Goal: Task Accomplishment & Management: Manage account settings

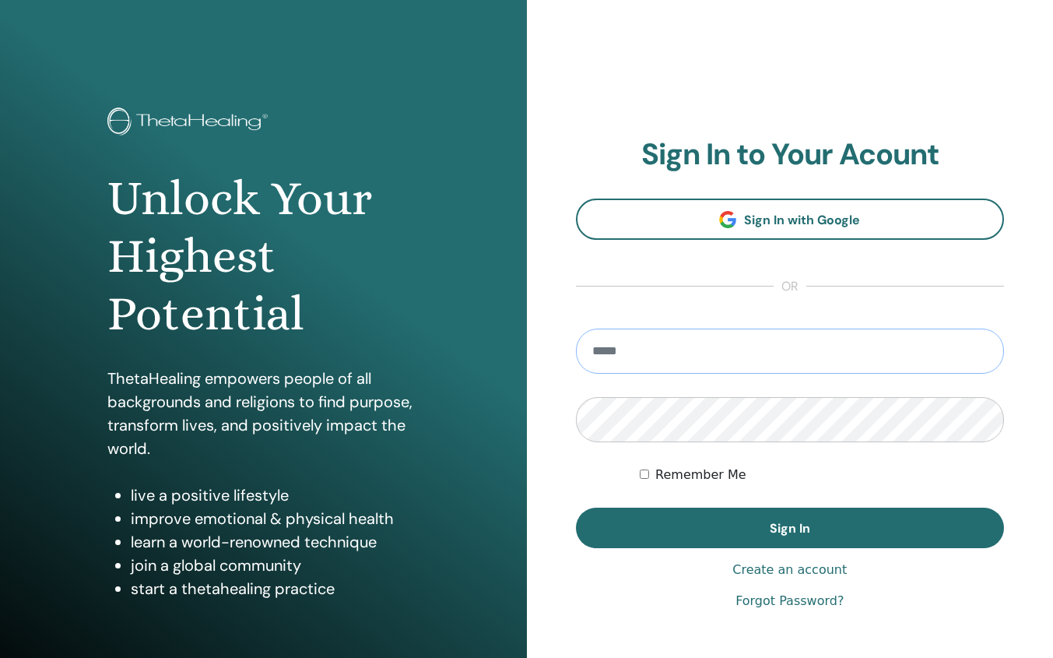
type input "**********"
click at [789, 528] on button "Sign In" at bounding box center [790, 528] width 429 height 40
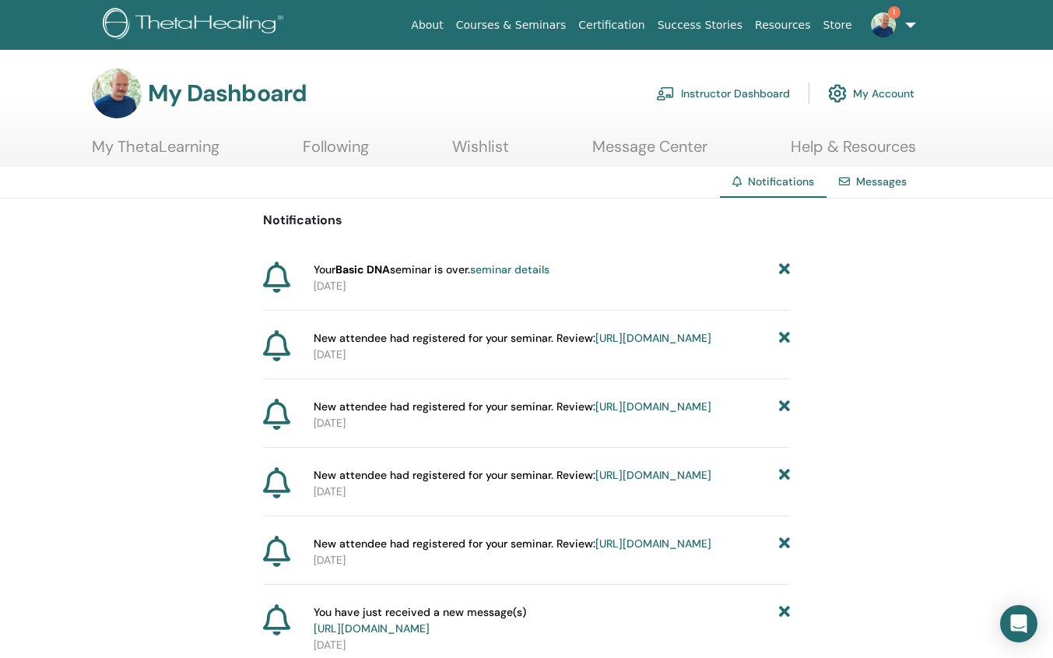
click at [784, 336] on icon at bounding box center [784, 338] width 11 height 16
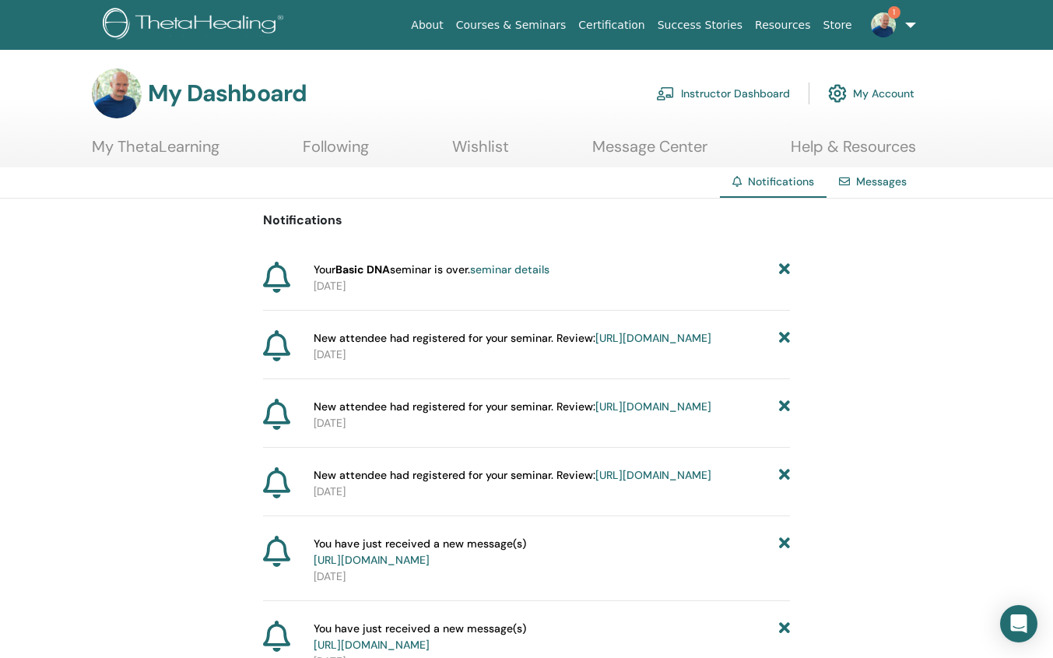
click at [784, 336] on icon at bounding box center [784, 338] width 11 height 16
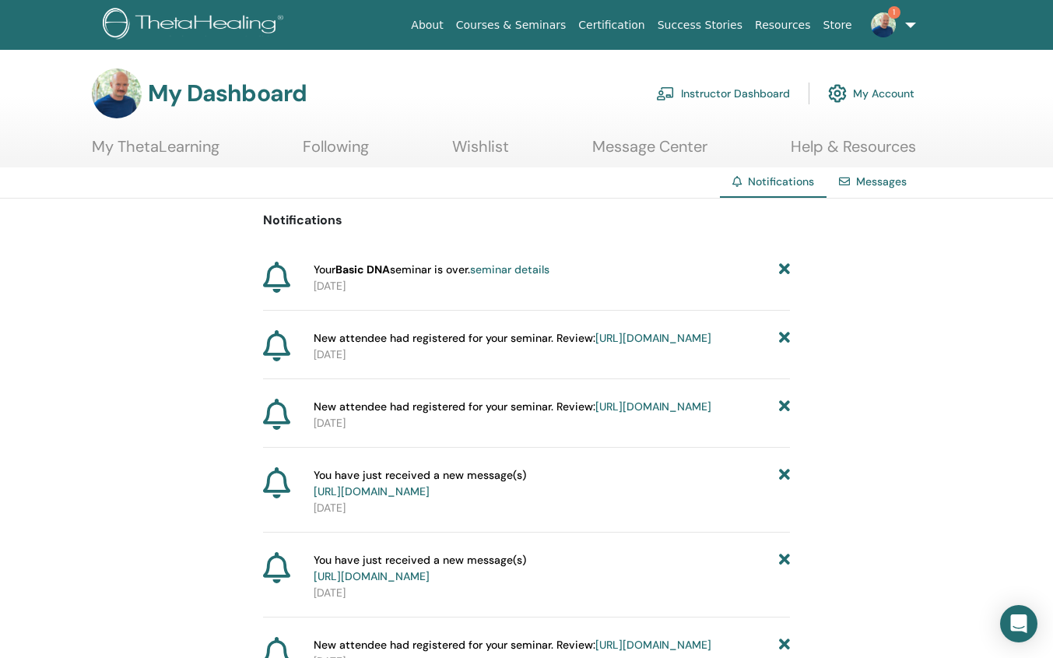
click at [784, 336] on icon at bounding box center [784, 338] width 11 height 16
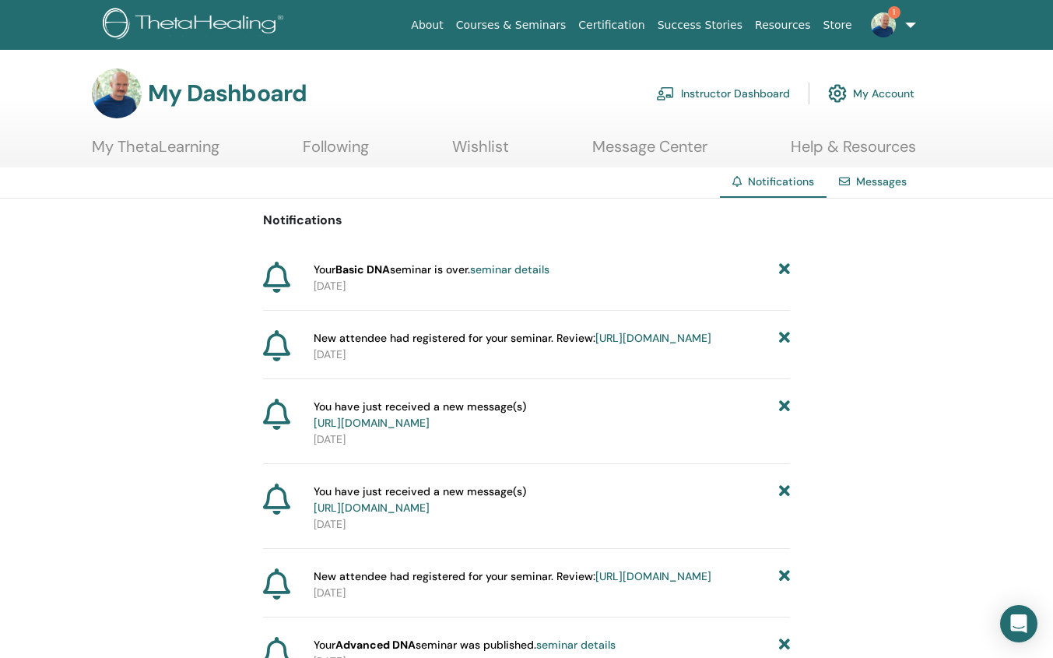
click at [784, 336] on icon at bounding box center [784, 338] width 11 height 16
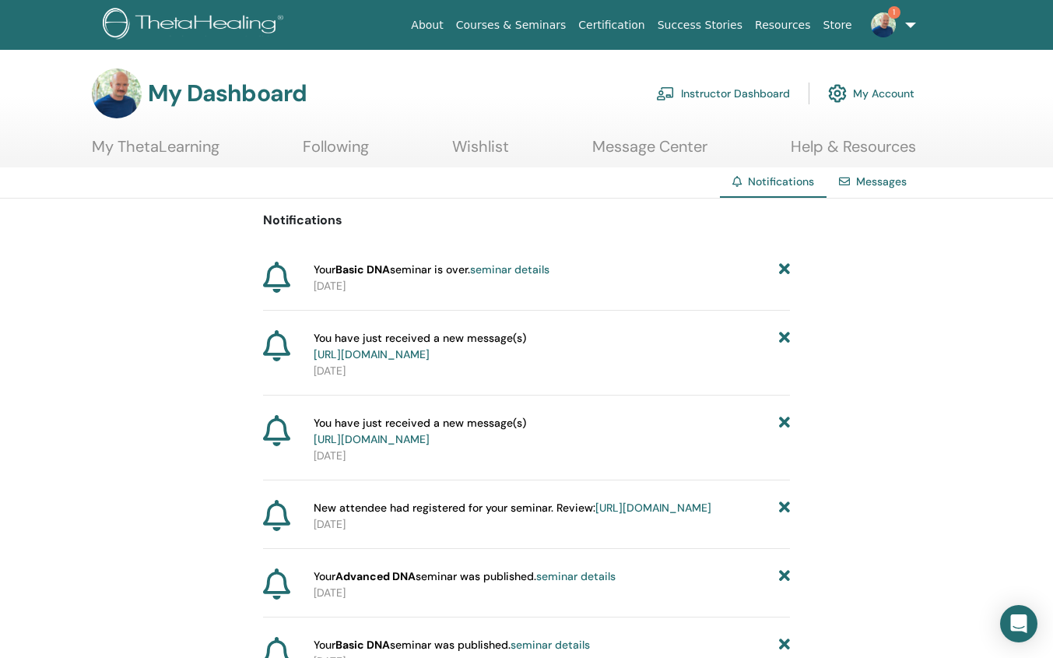
click at [784, 336] on icon at bounding box center [784, 346] width 11 height 33
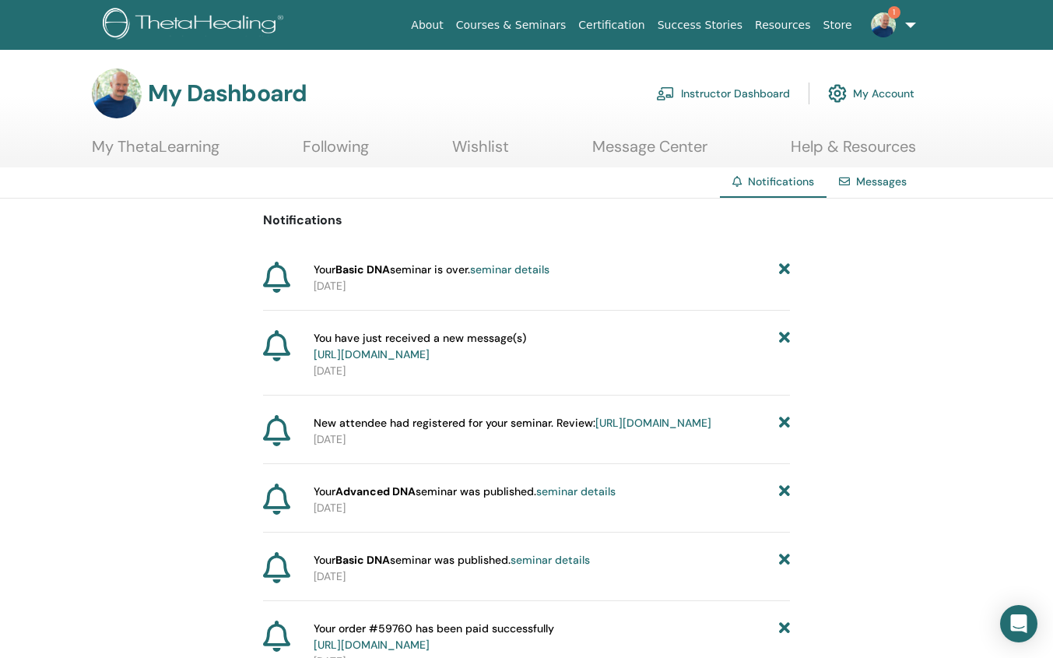
click at [430, 352] on link "https://member.thetahealing.com/message-center/messages/0b6ce549-8041-4f86-bf63…" at bounding box center [372, 354] width 116 height 14
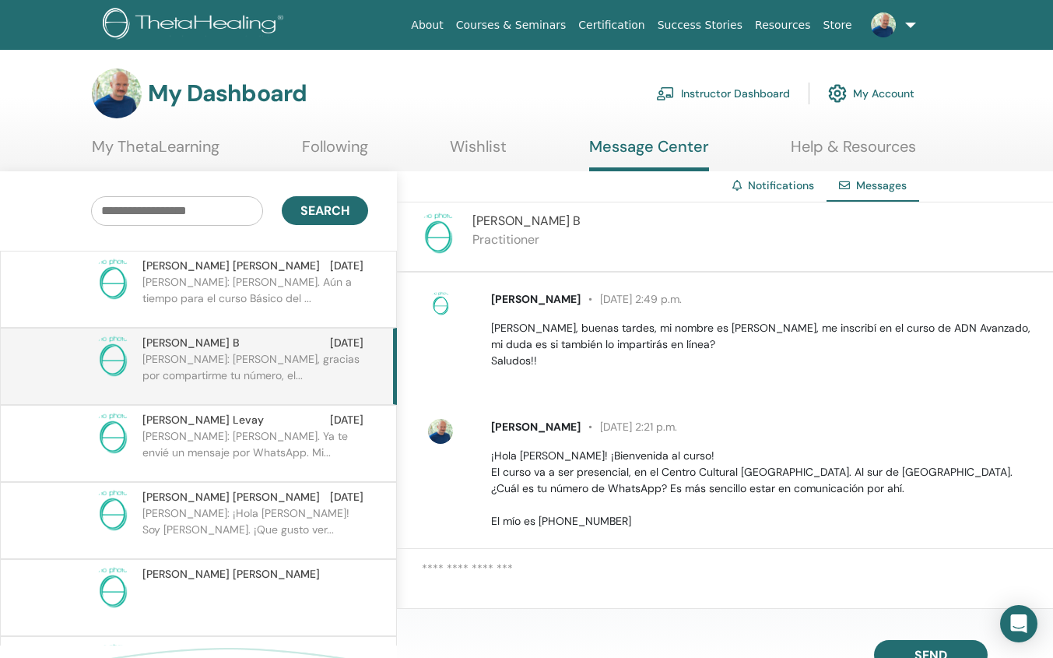
click at [733, 93] on link "Instructor Dashboard" at bounding box center [723, 93] width 134 height 34
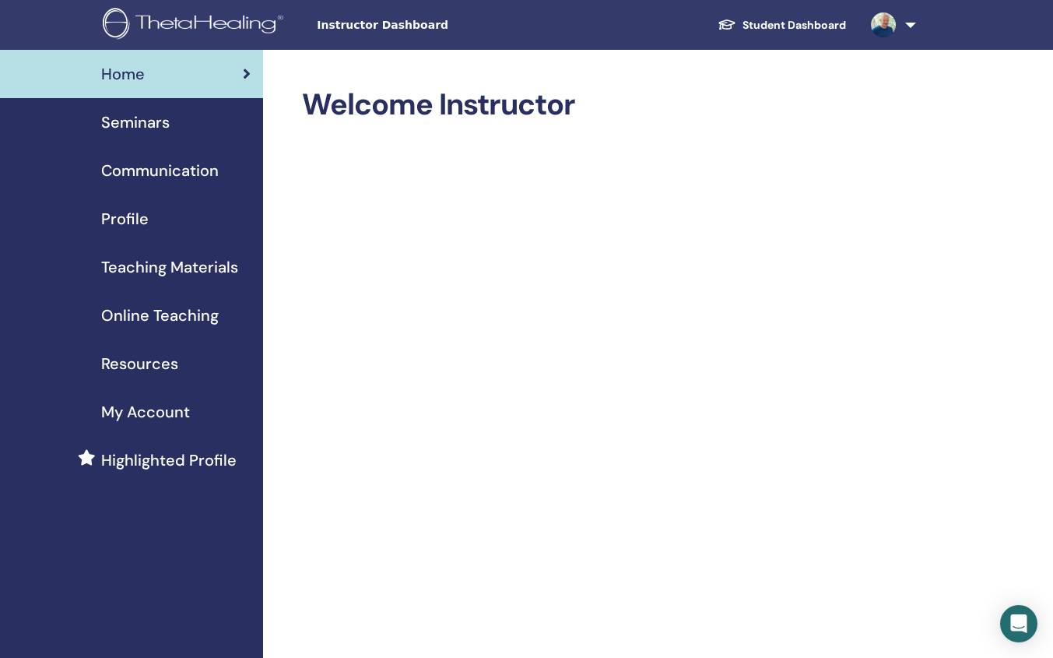
click at [146, 125] on span "Seminars" at bounding box center [135, 122] width 69 height 23
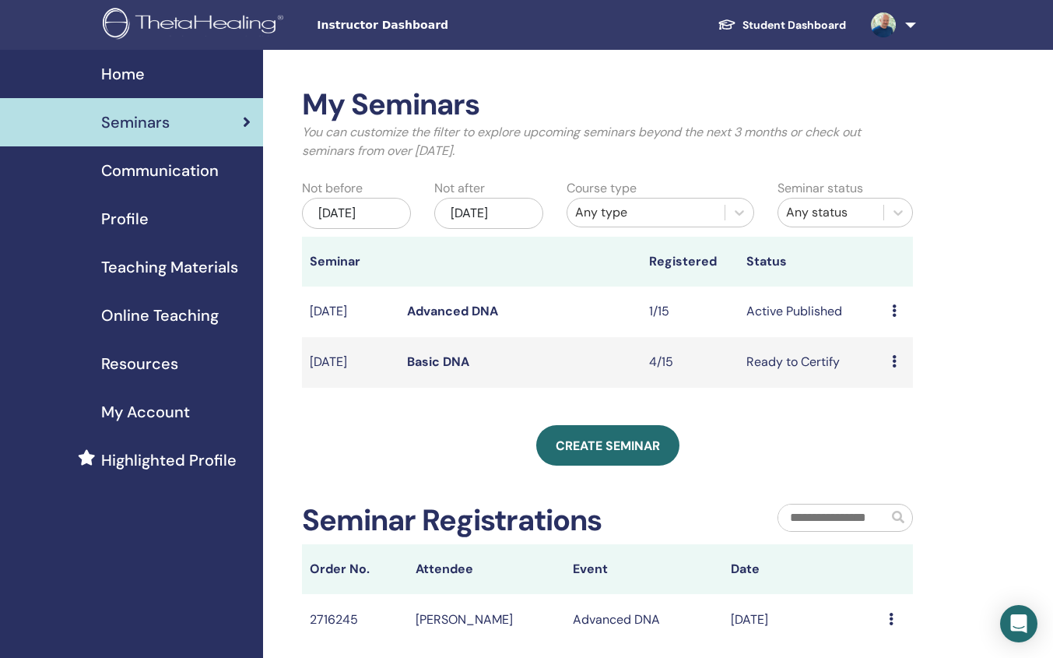
click at [895, 361] on icon at bounding box center [894, 361] width 5 height 12
click at [815, 427] on div "Create seminar" at bounding box center [607, 445] width 611 height 40
click at [448, 361] on link "Basic DNA" at bounding box center [438, 361] width 62 height 16
click at [455, 312] on link "Advanced DNA" at bounding box center [452, 311] width 91 height 16
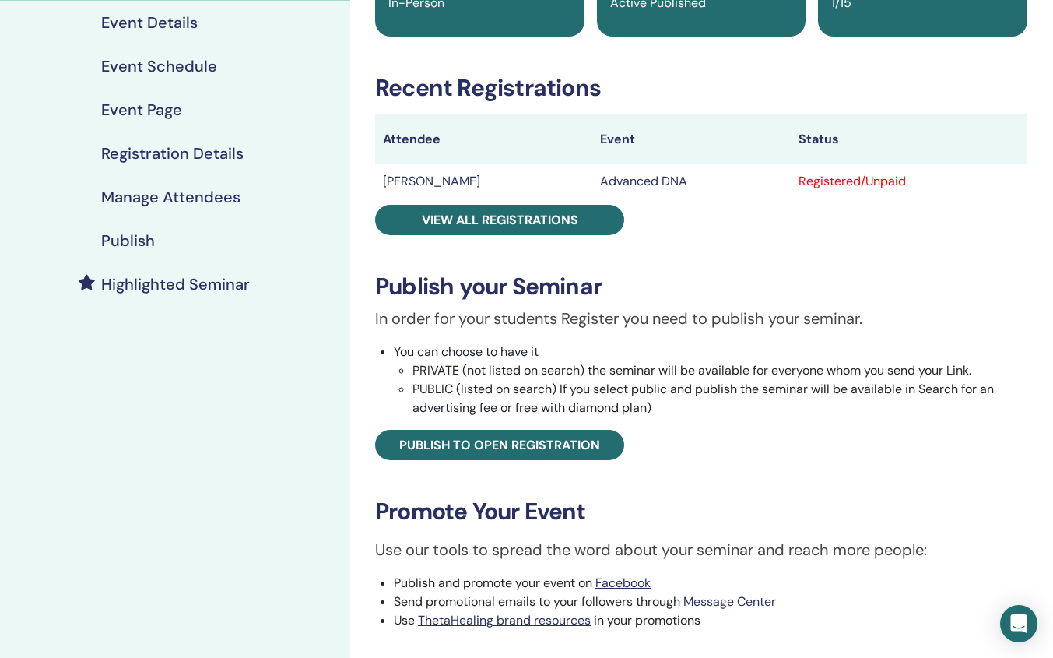
scroll to position [188, 0]
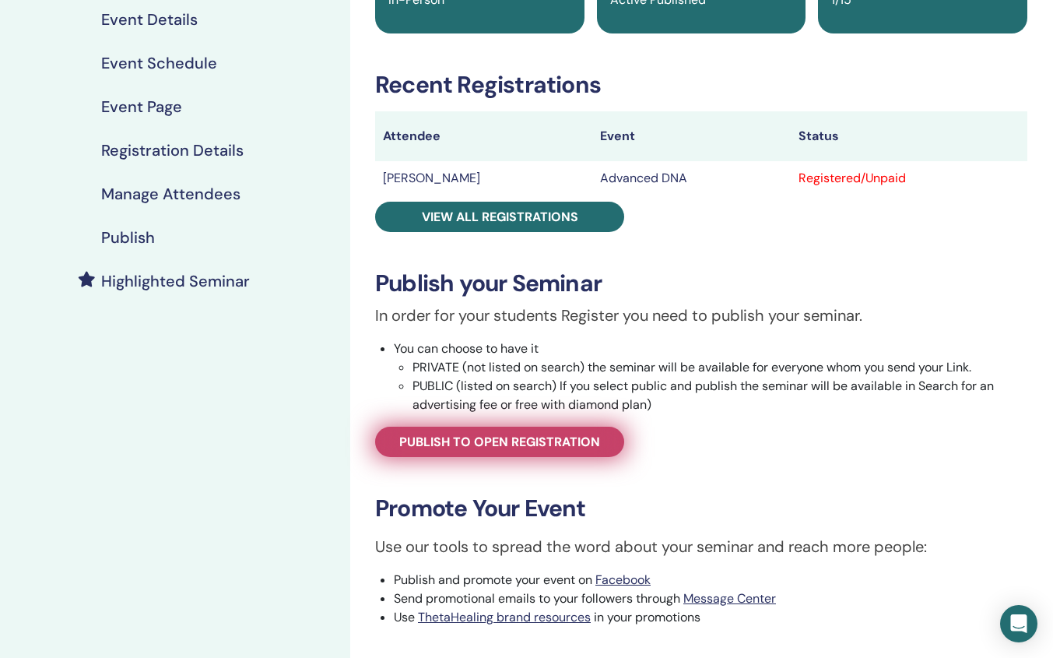
click at [489, 439] on span "Publish to open registration" at bounding box center [499, 442] width 201 height 16
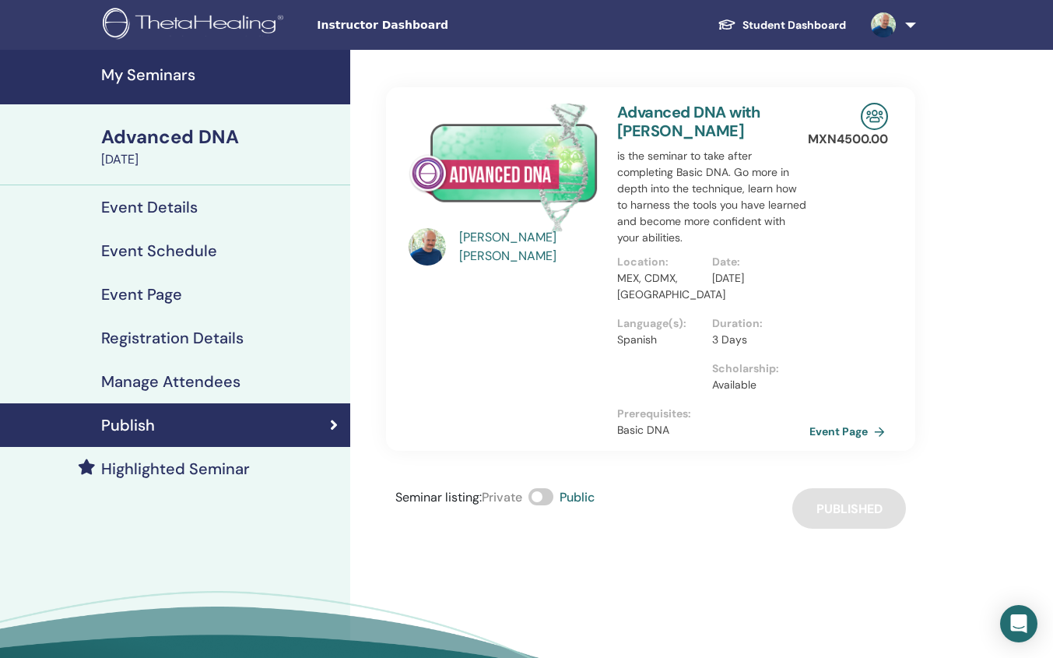
click at [850, 430] on link "Event Page" at bounding box center [851, 431] width 82 height 23
